Goal: Task Accomplishment & Management: Use online tool/utility

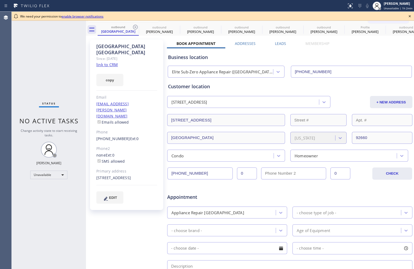
click at [111, 62] on link "link to CRM" at bounding box center [107, 64] width 22 height 5
click at [414, 16] on div "We need your permission to enable browser notifications" at bounding box center [213, 16] width 403 height 9
click at [410, 15] on icon at bounding box center [410, 16] width 2 height 2
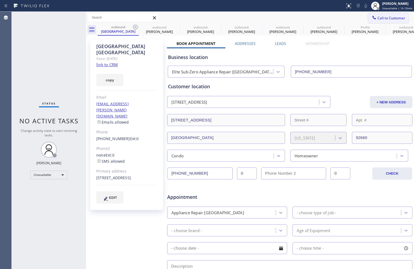
click at [396, 16] on span "Call to Customer" at bounding box center [392, 18] width 28 height 5
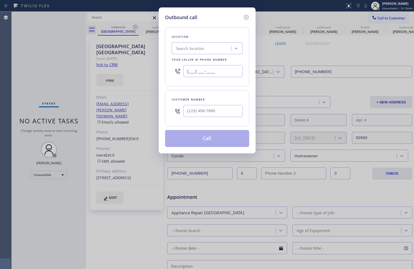
drag, startPoint x: 182, startPoint y: 71, endPoint x: 159, endPoint y: 70, distance: 22.9
click at [159, 70] on div "Outbound call Location Search location Your caller id phone number (___) ___-__…" at bounding box center [207, 80] width 97 height 146
paste input "949) 577-8713"
type input "[PHONE_NUMBER]"
click at [223, 110] on input "(___) ___-____" at bounding box center [213, 111] width 59 height 12
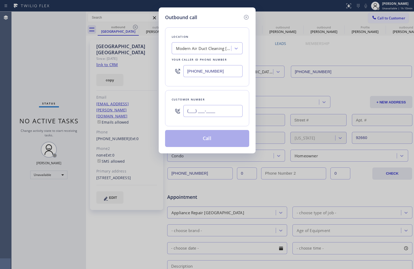
paste input "949) 636-4419"
type input "[PHONE_NUMBER]"
click at [224, 94] on div "Customer number [PHONE_NUMBER]" at bounding box center [207, 108] width 84 height 36
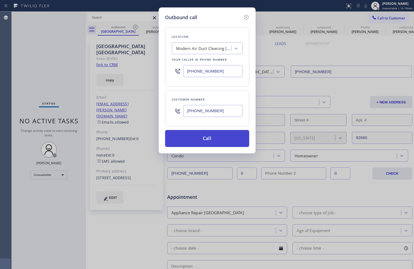
click at [219, 138] on button "Call" at bounding box center [207, 138] width 84 height 17
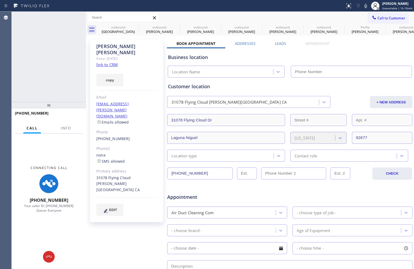
type input "[PHONE_NUMBER]"
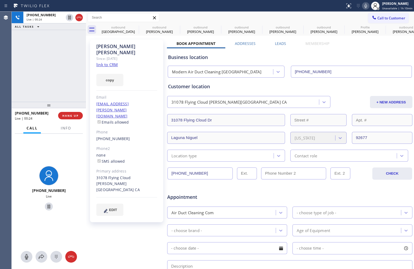
click at [363, 5] on icon at bounding box center [366, 6] width 6 height 6
click at [363, 7] on icon at bounding box center [366, 6] width 6 height 6
click at [363, 5] on icon at bounding box center [366, 6] width 6 height 6
click at [356, 58] on div "Business location" at bounding box center [290, 57] width 244 height 7
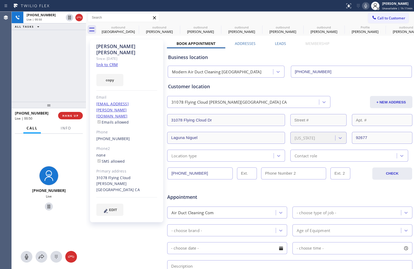
click at [363, 6] on icon at bounding box center [366, 6] width 6 height 6
click at [363, 8] on icon at bounding box center [366, 6] width 6 height 6
click at [51, 79] on div "[PHONE_NUMBER] Live | 00:52 ALL TASKS ALL TASKS ACTIVE TASKS TASKS IN WRAP UP" at bounding box center [49, 57] width 74 height 90
click at [51, 79] on div "[PHONE_NUMBER] Live | 00:53 ALL TASKS ALL TASKS ACTIVE TASKS TASKS IN WRAP UP" at bounding box center [49, 57] width 74 height 90
click at [81, 18] on icon at bounding box center [79, 17] width 6 height 6
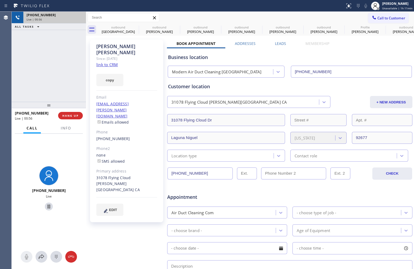
click at [65, 70] on div "[PHONE_NUMBER] Live | 00:56 ALL TASKS ALL TASKS ACTIVE TASKS TASKS IN WRAP UP" at bounding box center [49, 57] width 74 height 90
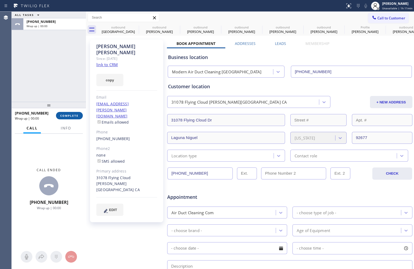
click at [74, 114] on span "COMPLETE" at bounding box center [69, 116] width 18 height 4
click at [70, 95] on div "ALL TASKS ALL TASKS ACTIVE TASKS TASKS IN WRAP UP [PHONE_NUMBER] Wrap up | 00:00" at bounding box center [49, 57] width 74 height 90
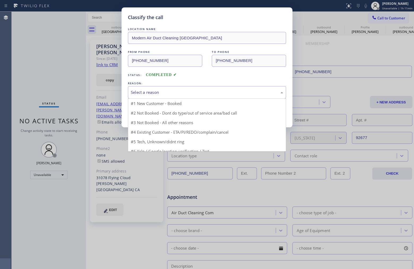
click at [186, 94] on div "Select a reason" at bounding box center [207, 92] width 152 height 6
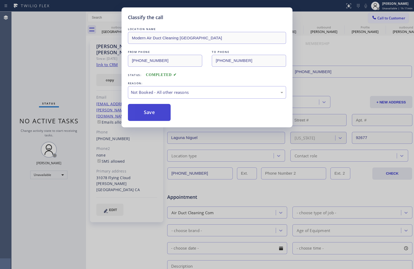
click at [158, 111] on button "Save" at bounding box center [149, 112] width 43 height 17
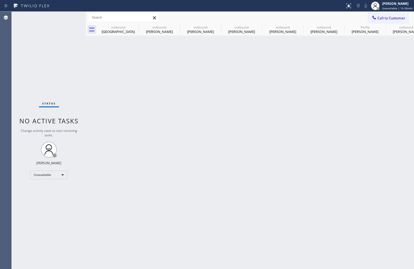
click at [254, 170] on div "Back to Dashboard Change Sender ID Customers Technicians Select a contact Outbo…" at bounding box center [250, 140] width 328 height 257
click at [100, 227] on div "Back to Dashboard Change Sender ID Customers Technicians Select a contact Outbo…" at bounding box center [250, 140] width 328 height 257
click at [196, 227] on div "Back to Dashboard Change Sender ID Customers Technicians Select a contact Outbo…" at bounding box center [250, 140] width 328 height 257
drag, startPoint x: 238, startPoint y: 198, endPoint x: 240, endPoint y: 201, distance: 3.4
click at [240, 197] on div "Back to Dashboard Change Sender ID Customers Technicians Select a contact Outbo…" at bounding box center [250, 140] width 328 height 257
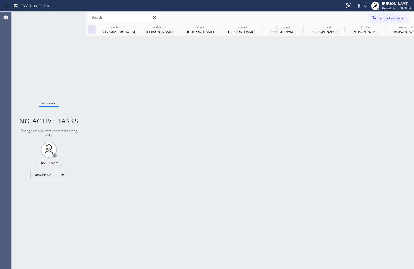
click at [270, 159] on div "Back to Dashboard Change Sender ID Customers Technicians Select a contact Outbo…" at bounding box center [250, 140] width 328 height 257
click at [348, 208] on div "Back to Dashboard Change Sender ID Customers Technicians Select a contact Outbo…" at bounding box center [250, 140] width 328 height 257
click at [100, 237] on div "Back to Dashboard Change Sender ID Customers Technicians Select a contact Outbo…" at bounding box center [250, 140] width 328 height 257
click at [293, 189] on div "Back to Dashboard Change Sender ID Customers Technicians Select a contact Outbo…" at bounding box center [250, 140] width 328 height 257
